Goal: Navigation & Orientation: Find specific page/section

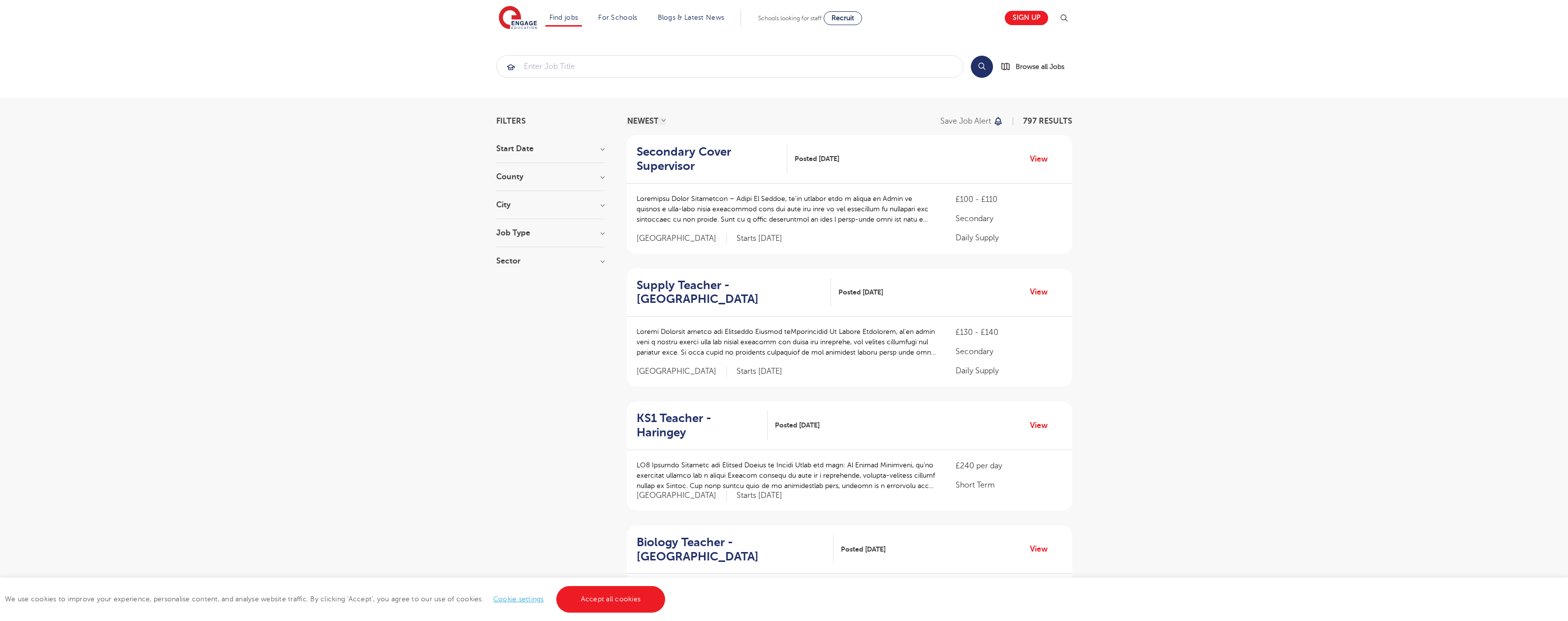
click at [610, 599] on link "Accept all cookies" at bounding box center [610, 599] width 109 height 26
